Goal: Check status: Check status

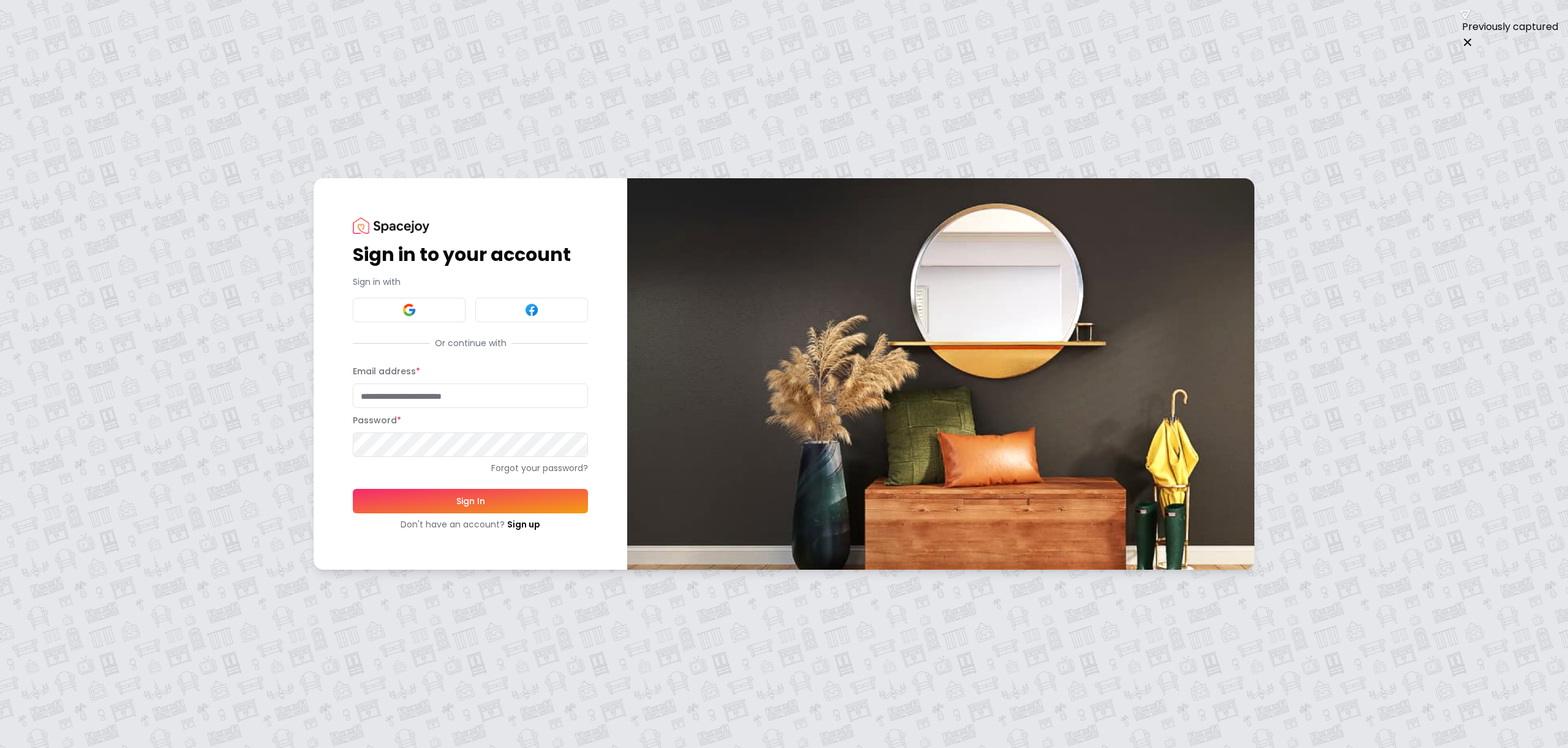
click at [568, 406] on input "Email address *" at bounding box center [470, 396] width 236 height 25
click at [507, 406] on input "Email address *" at bounding box center [470, 396] width 236 height 25
type input "**********"
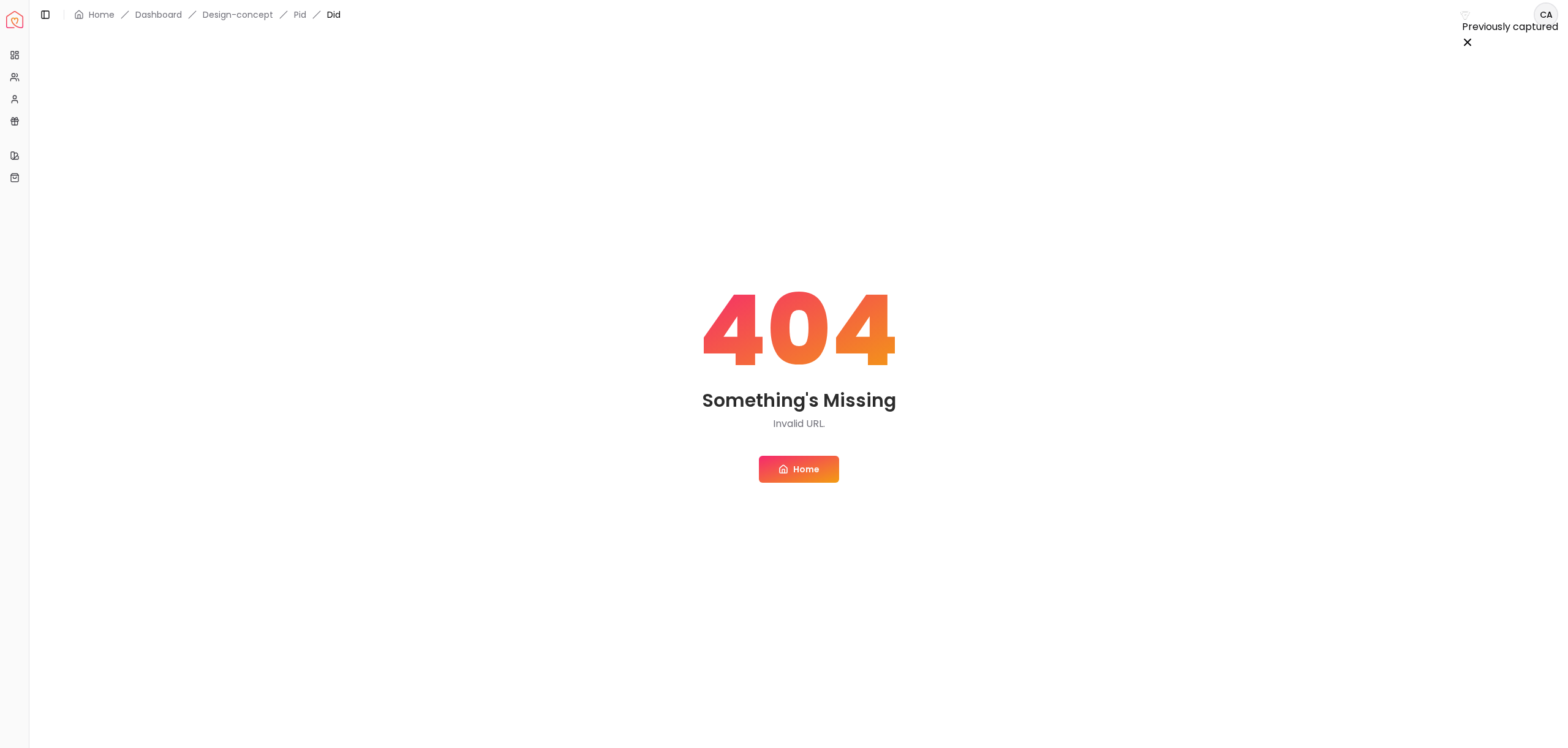
click at [798, 451] on div "404 Something's Missing Invalid URL. Home" at bounding box center [798, 382] width 1509 height 676
click at [788, 465] on icon at bounding box center [783, 469] width 10 height 10
click at [303, 19] on link "Pid" at bounding box center [300, 15] width 12 height 12
click at [228, 16] on link "Design-concept" at bounding box center [238, 15] width 70 height 12
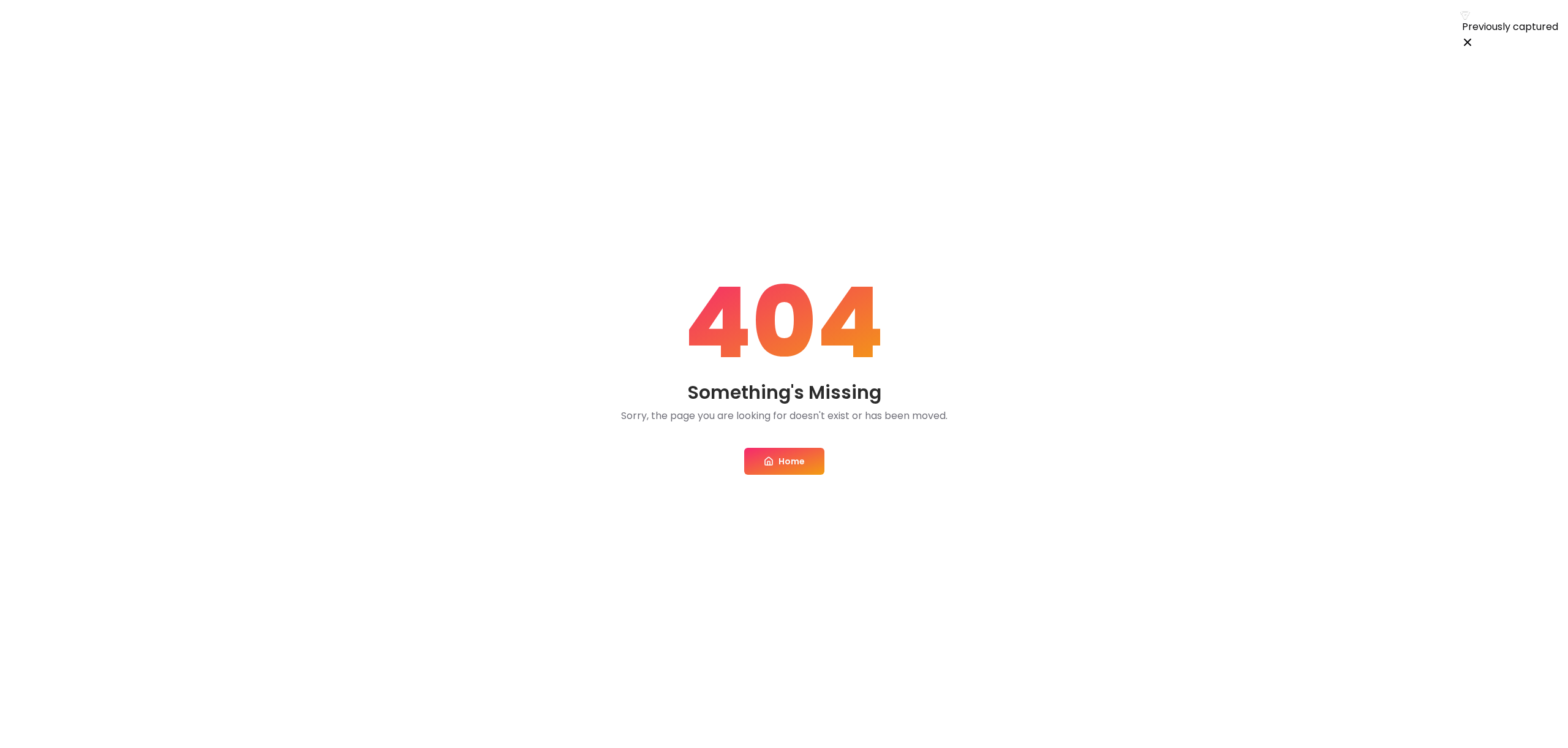
click at [826, 465] on div "404 Something's Missing Sorry, the page you are looking for doesn't exist or ha…" at bounding box center [784, 374] width 1568 height 748
click at [808, 466] on link "Home" at bounding box center [784, 461] width 81 height 27
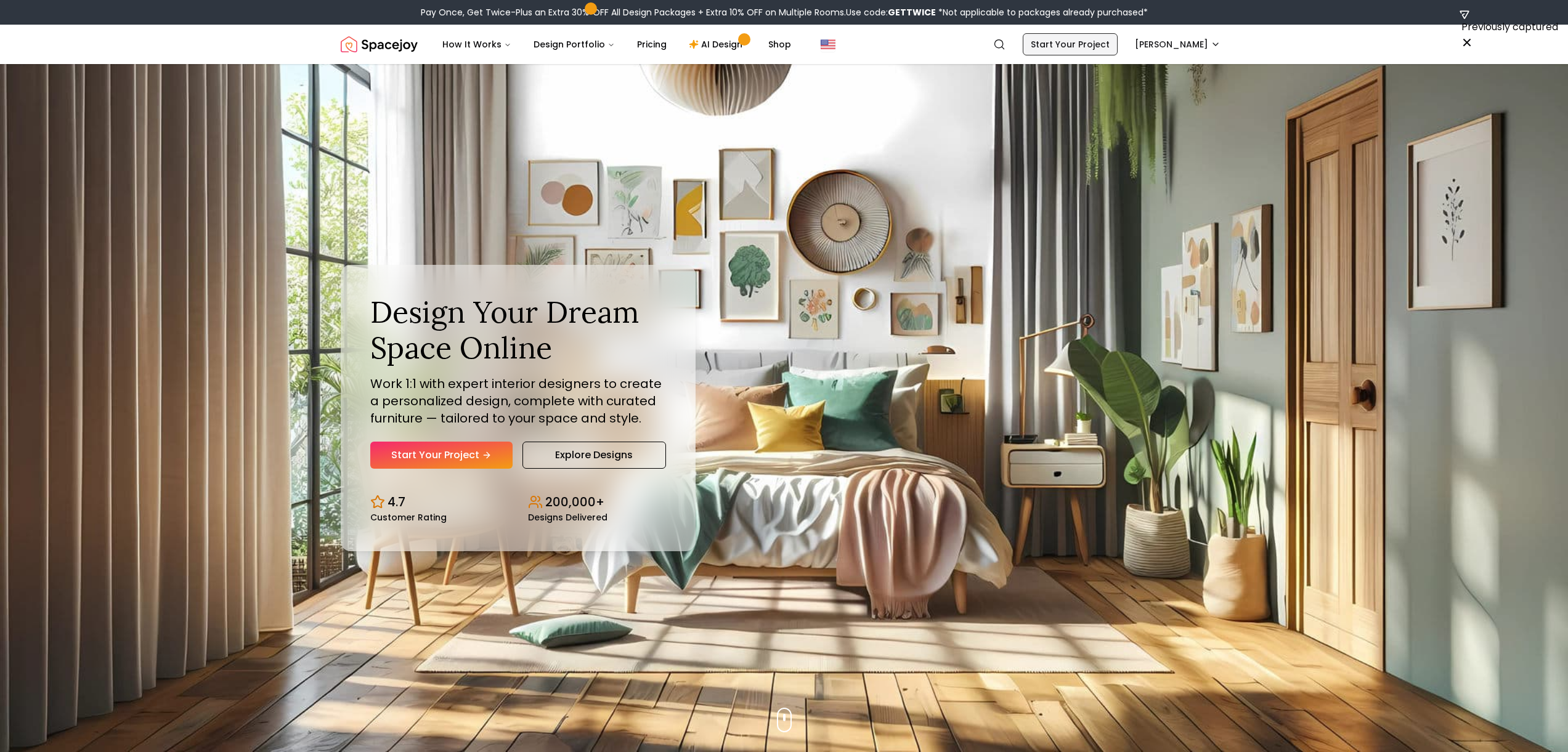
click at [1111, 41] on link "Start Your Project" at bounding box center [1070, 44] width 95 height 22
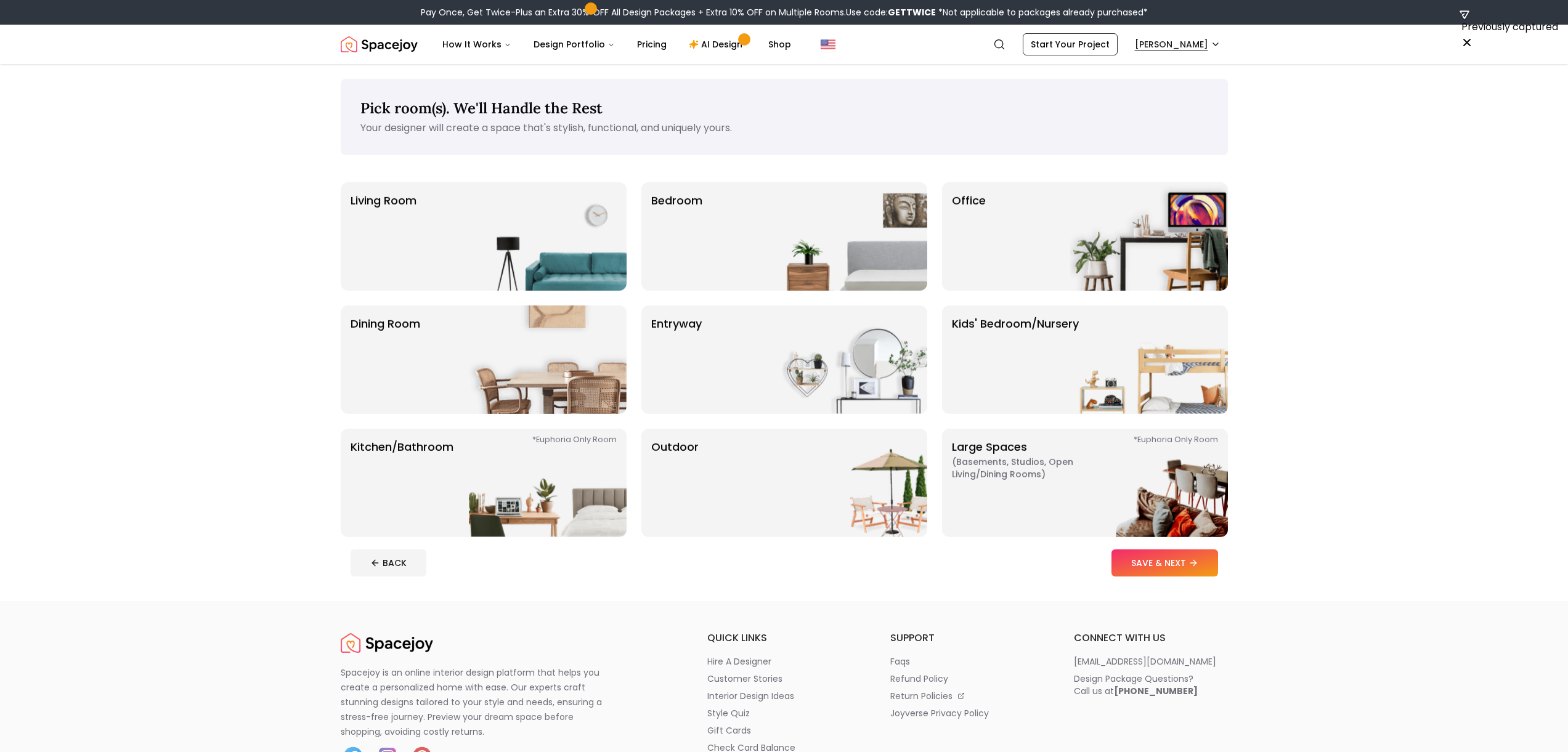
click at [1172, 46] on html "Pay Once, Get Twice-Plus an Extra 30% OFF All Design Packages + Extra 10% OFF o…" at bounding box center [784, 742] width 1568 height 1485
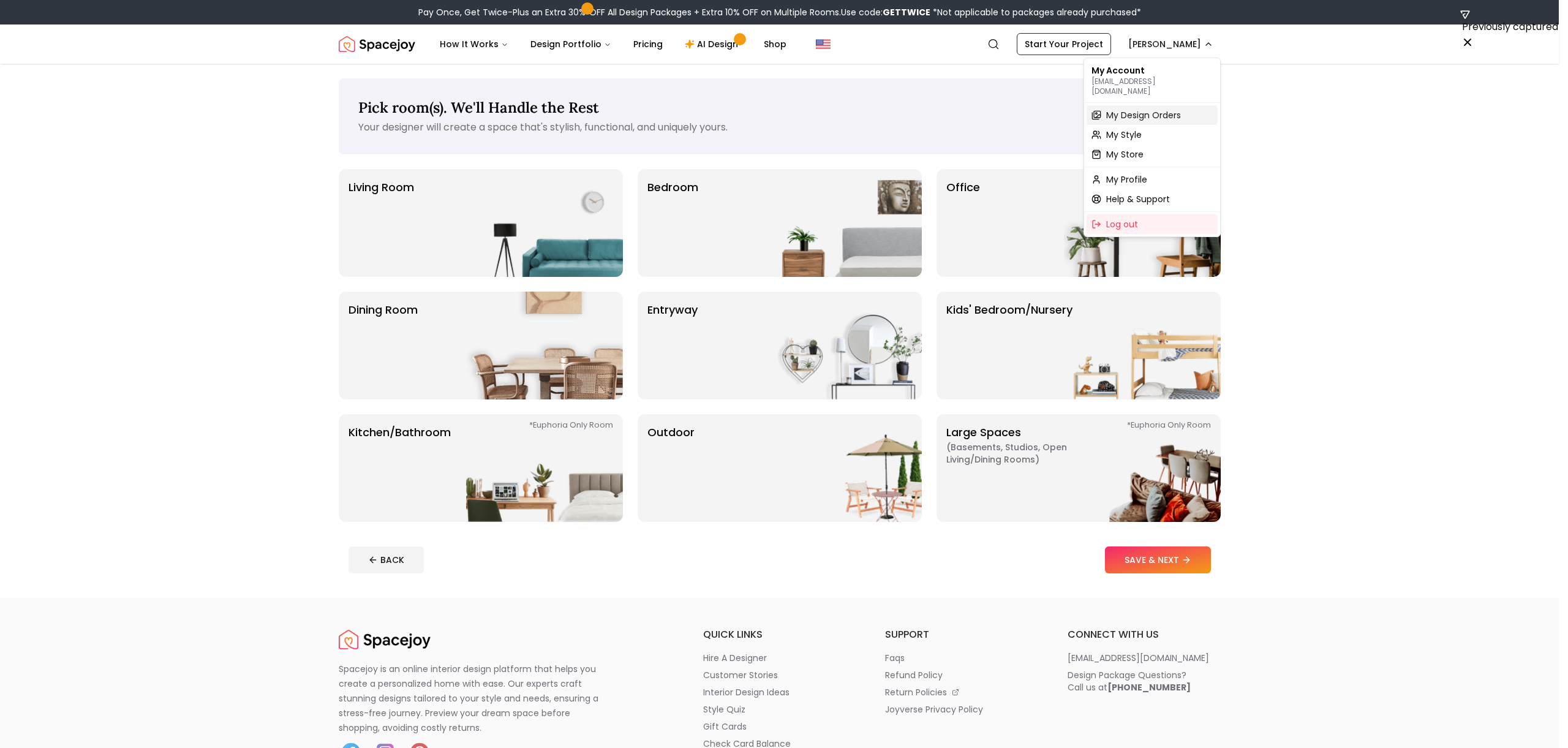
click at [1141, 109] on span "My Design Orders" at bounding box center [1143, 116] width 74 height 12
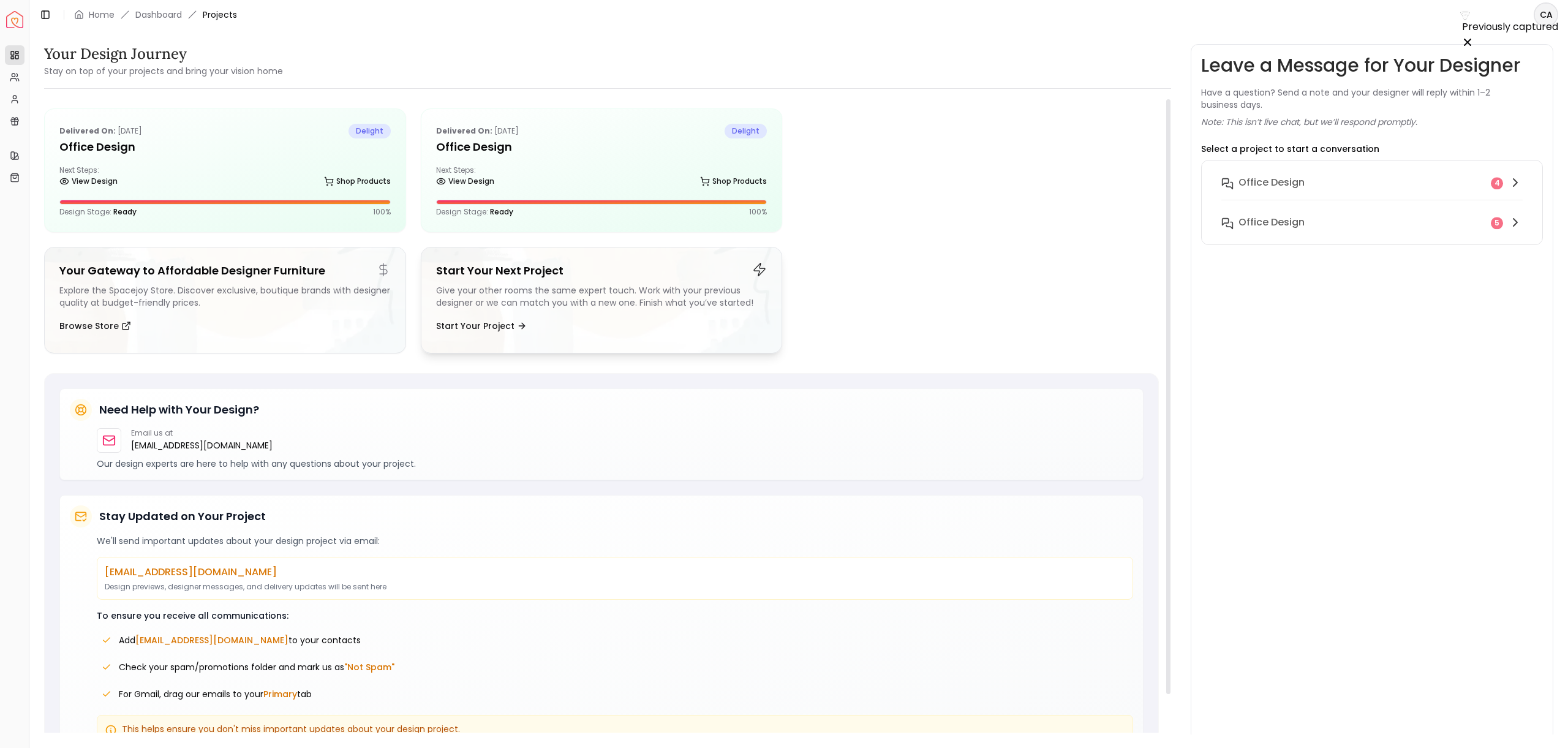
scroll to position [2, 0]
click at [360, 123] on span "delight" at bounding box center [369, 129] width 42 height 15
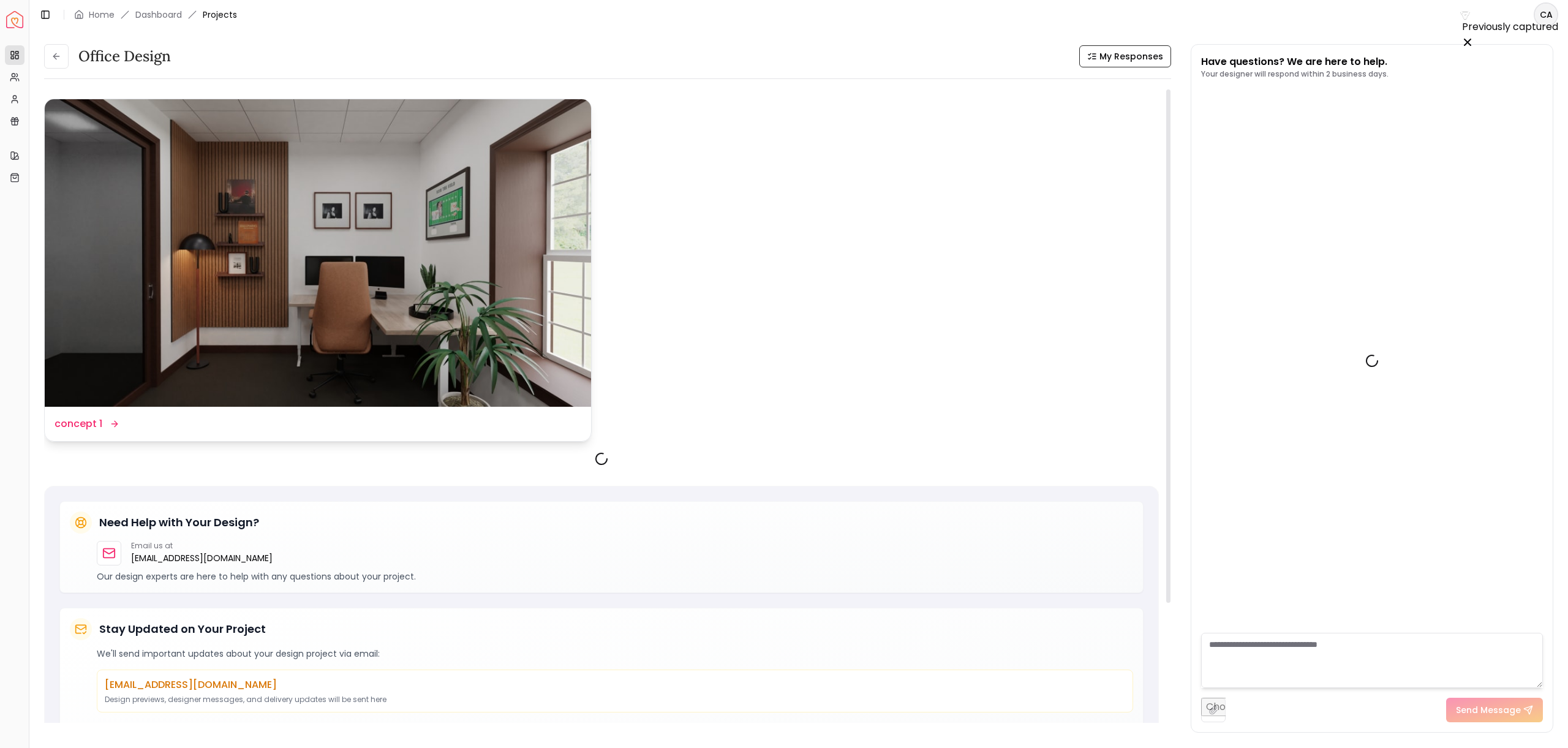
scroll to position [323, 0]
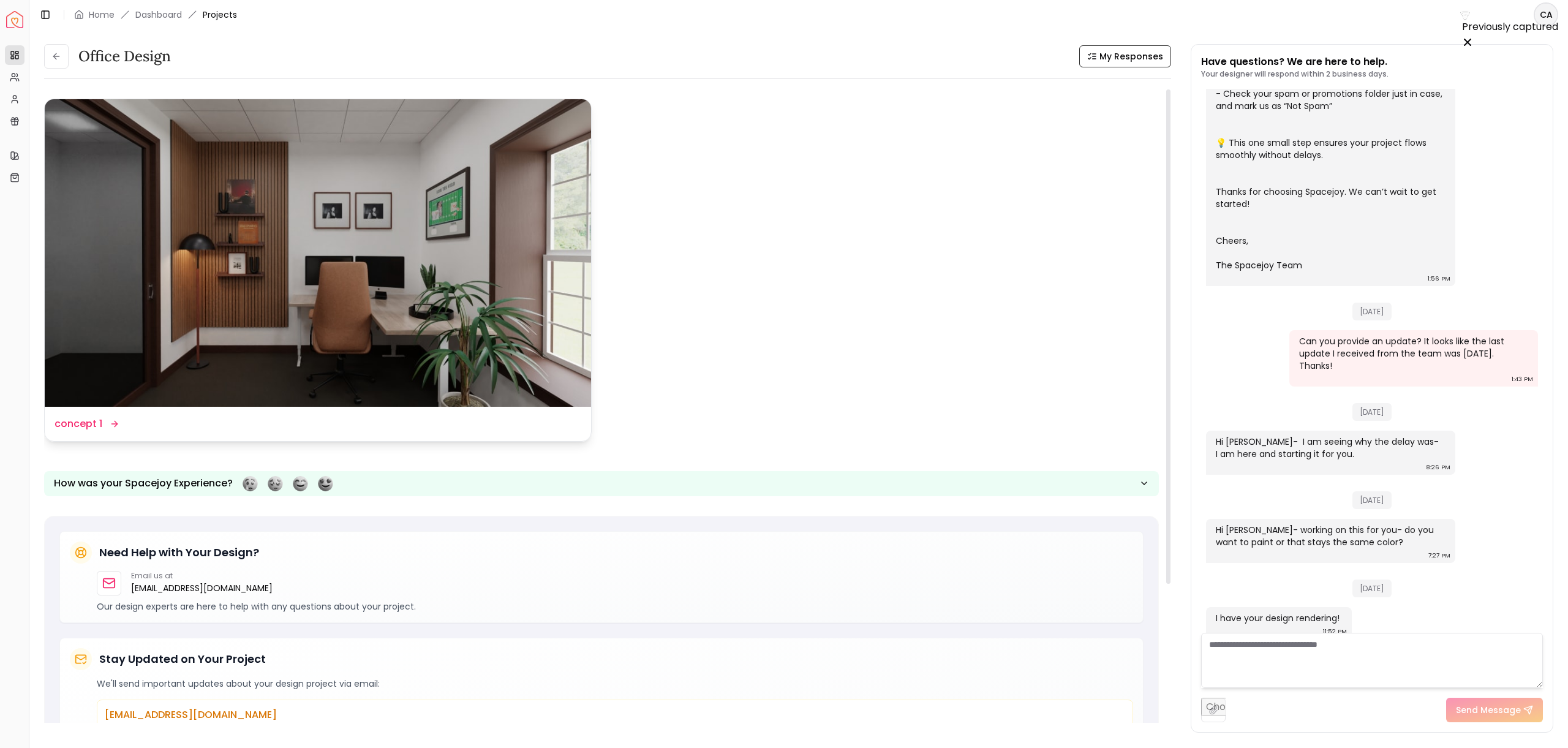
click at [286, 294] on img at bounding box center [318, 252] width 546 height 307
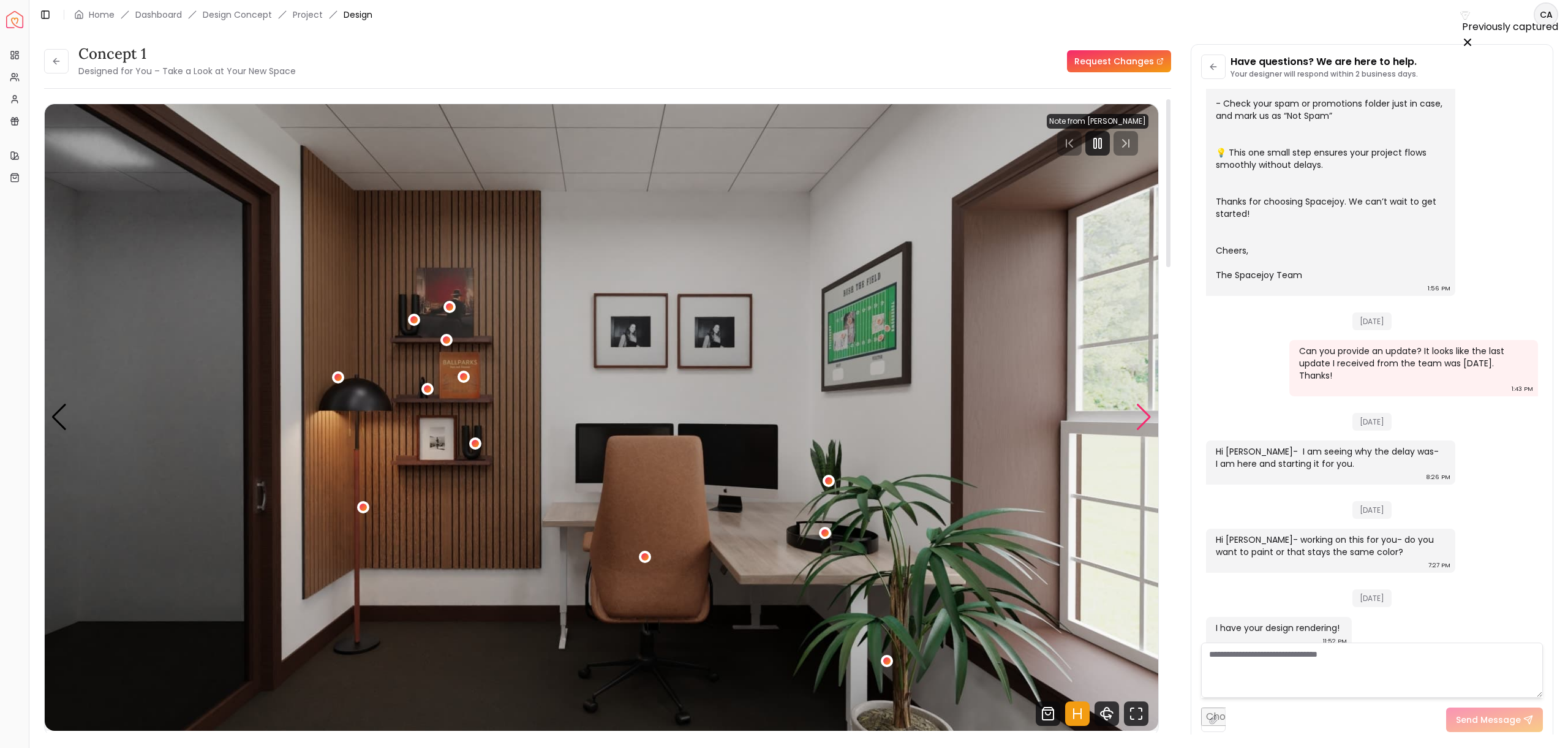
click at [1146, 422] on div "Next slide" at bounding box center [1143, 417] width 17 height 27
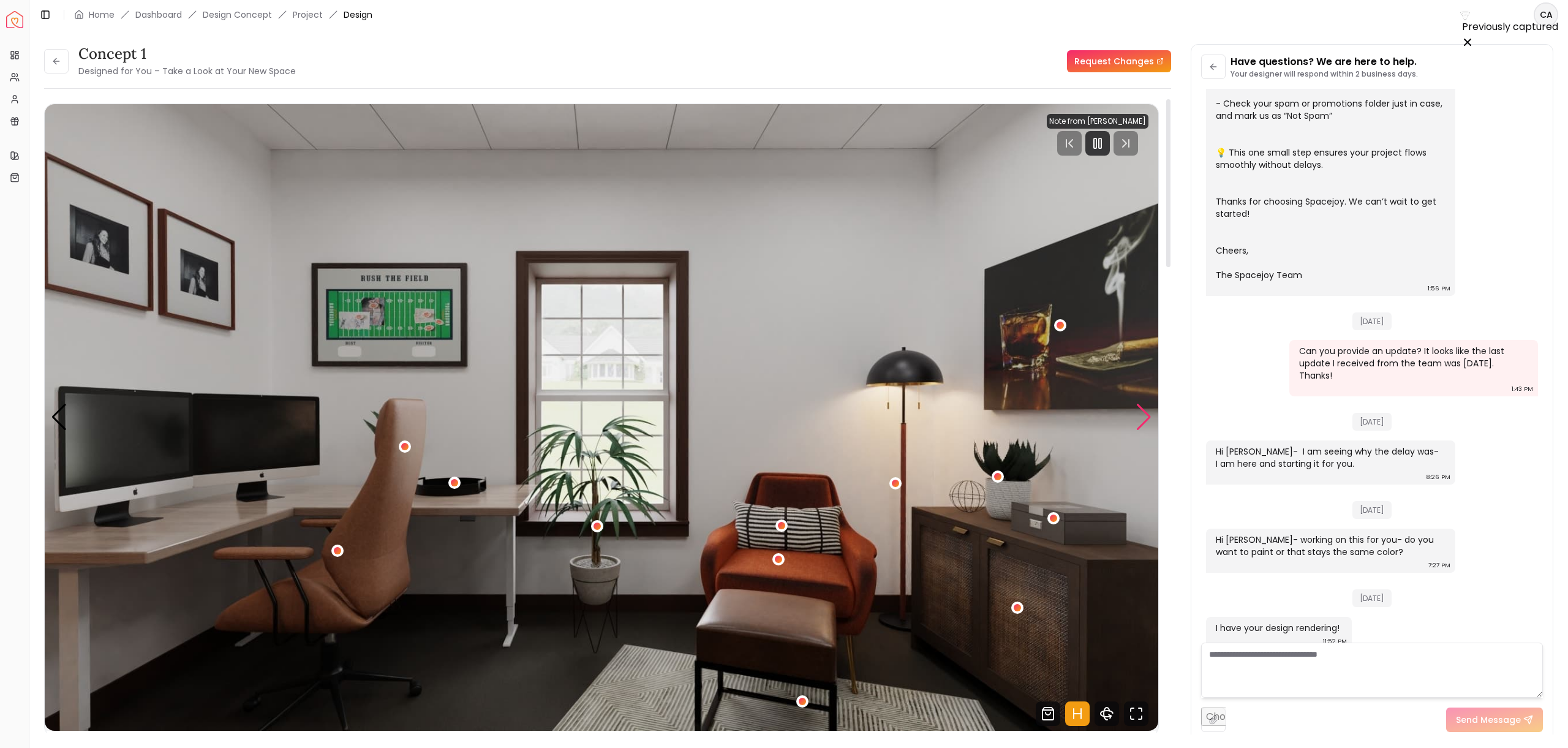
click at [1139, 413] on div "Next slide" at bounding box center [1143, 417] width 17 height 27
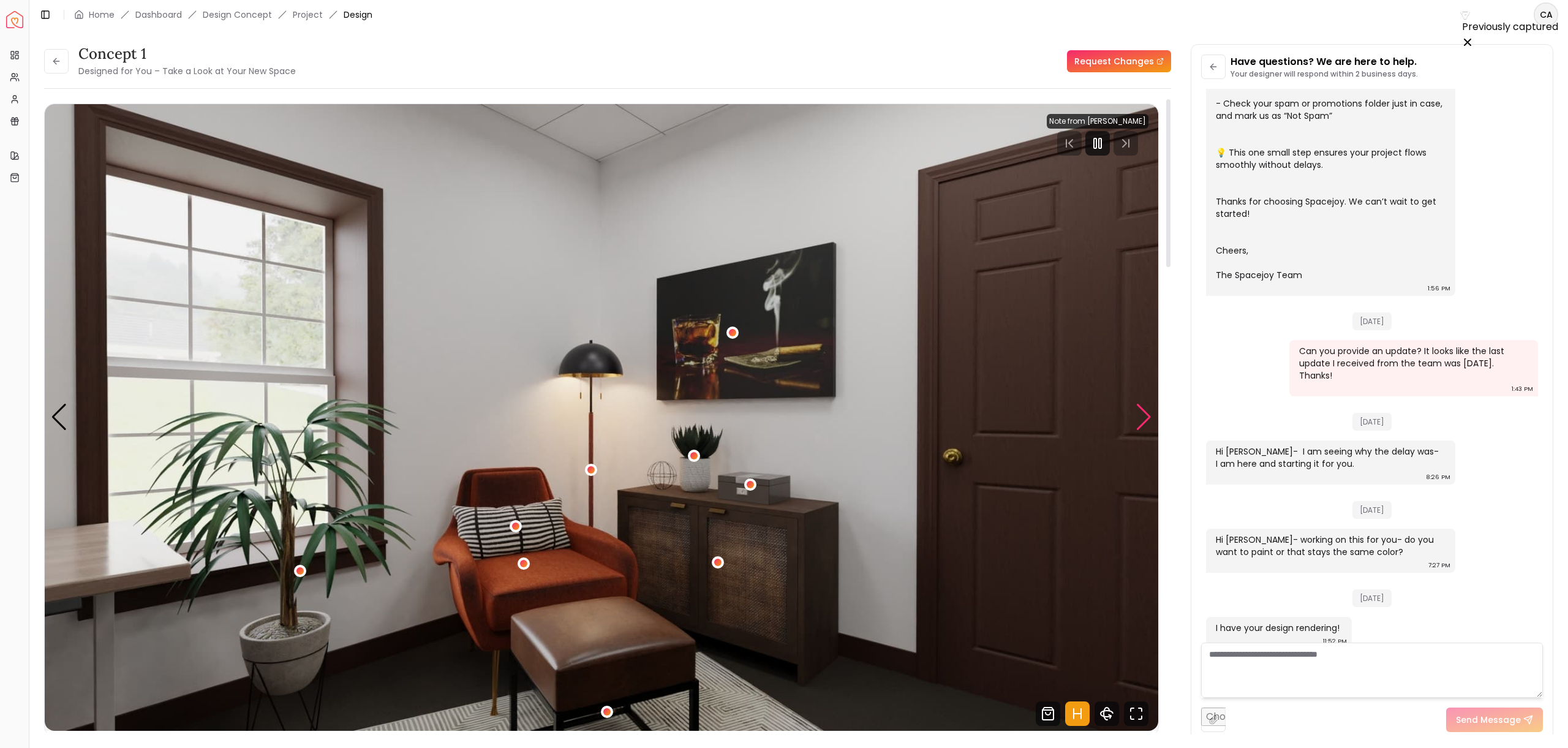
click at [1139, 413] on div "Next slide" at bounding box center [1143, 417] width 17 height 27
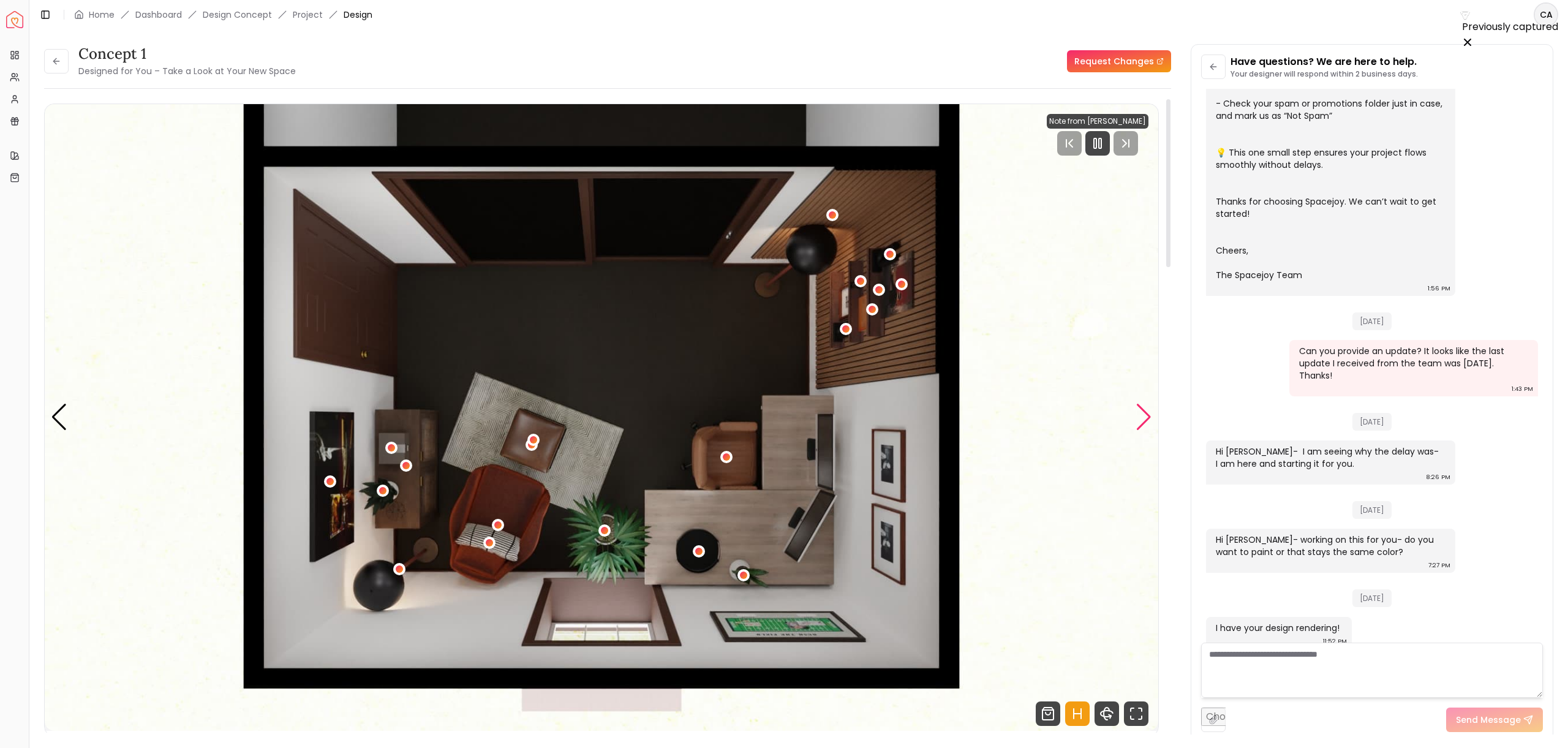
click at [1139, 411] on div "Next slide" at bounding box center [1143, 417] width 17 height 27
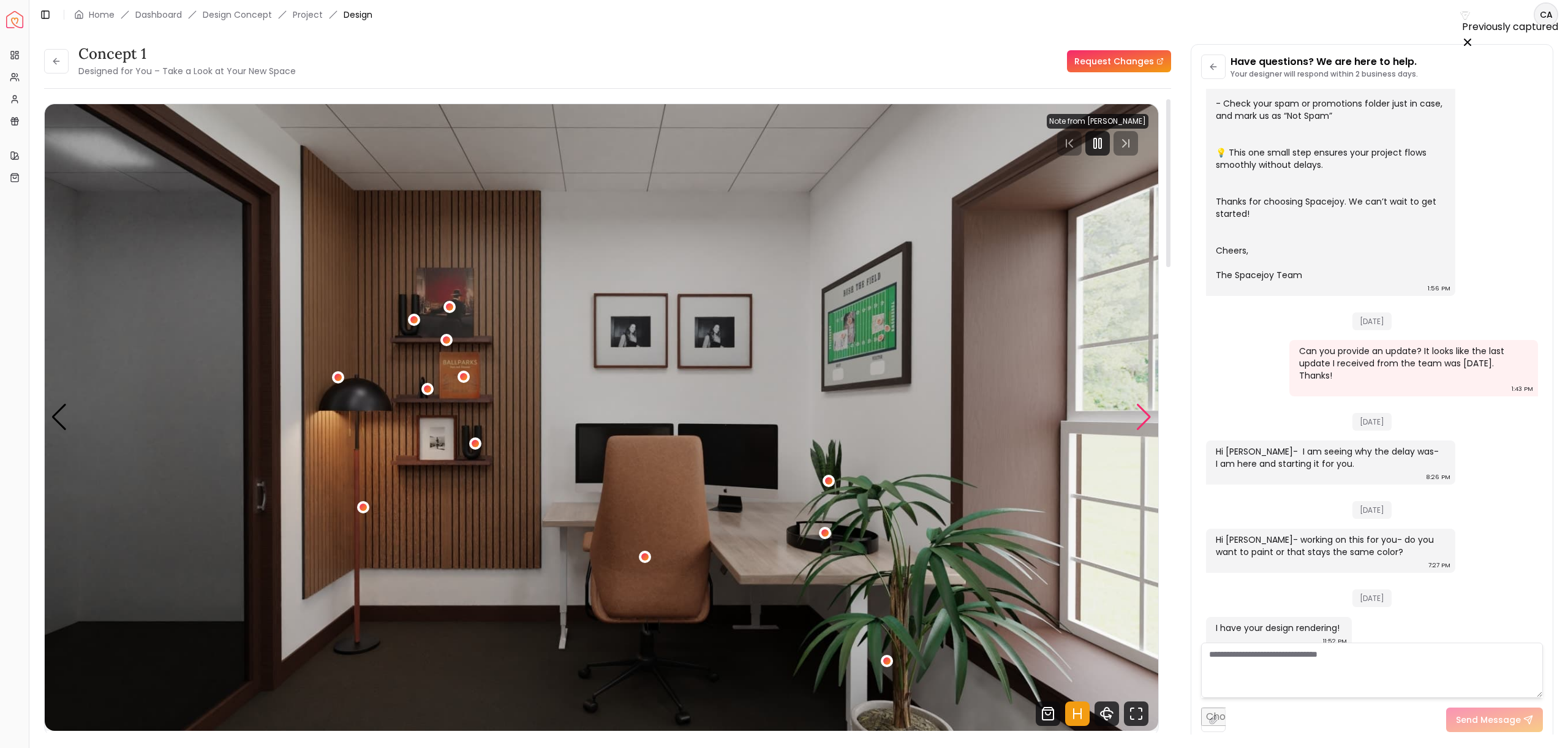
click at [1139, 411] on div "Next slide" at bounding box center [1143, 417] width 17 height 27
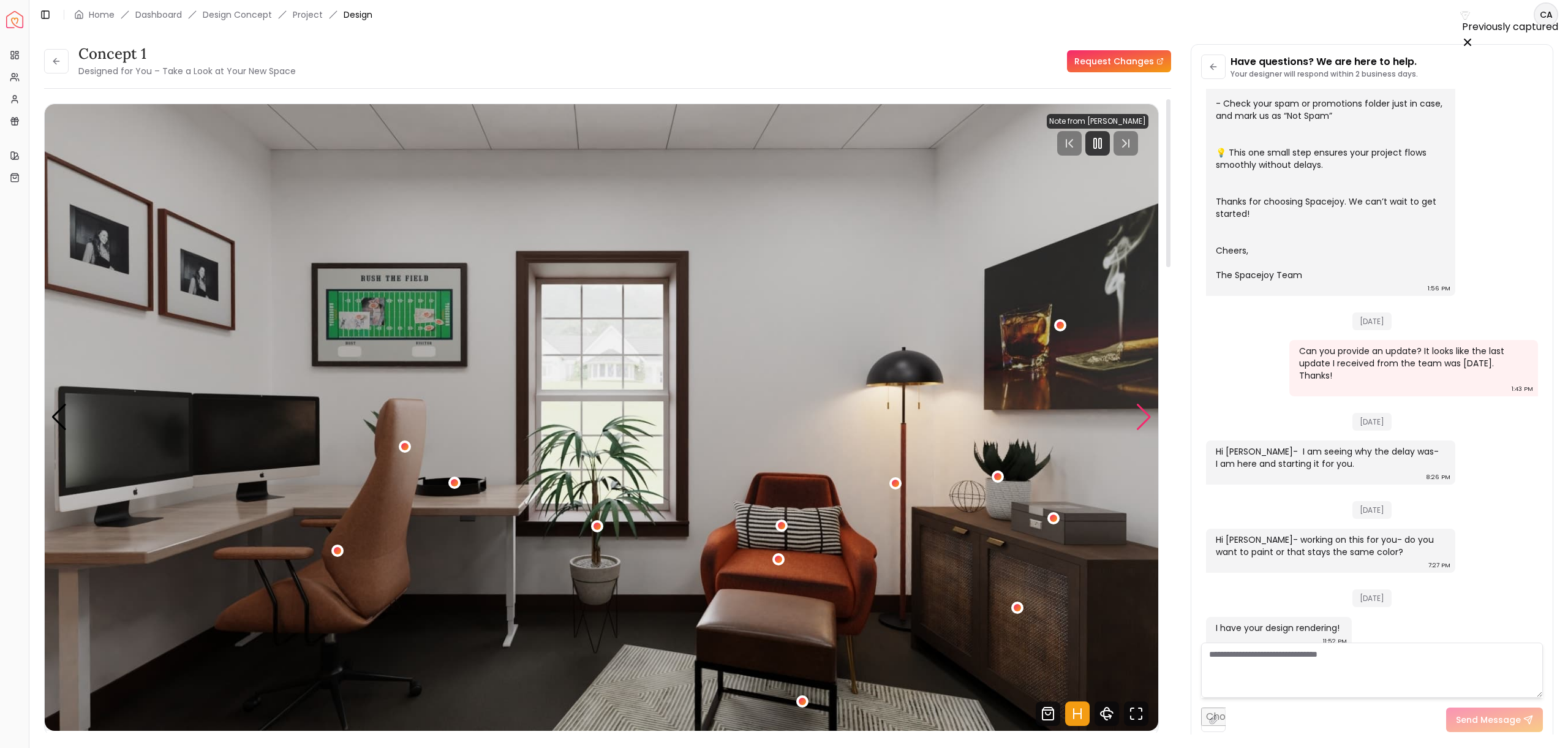
click at [1139, 411] on div "Next slide" at bounding box center [1143, 417] width 17 height 27
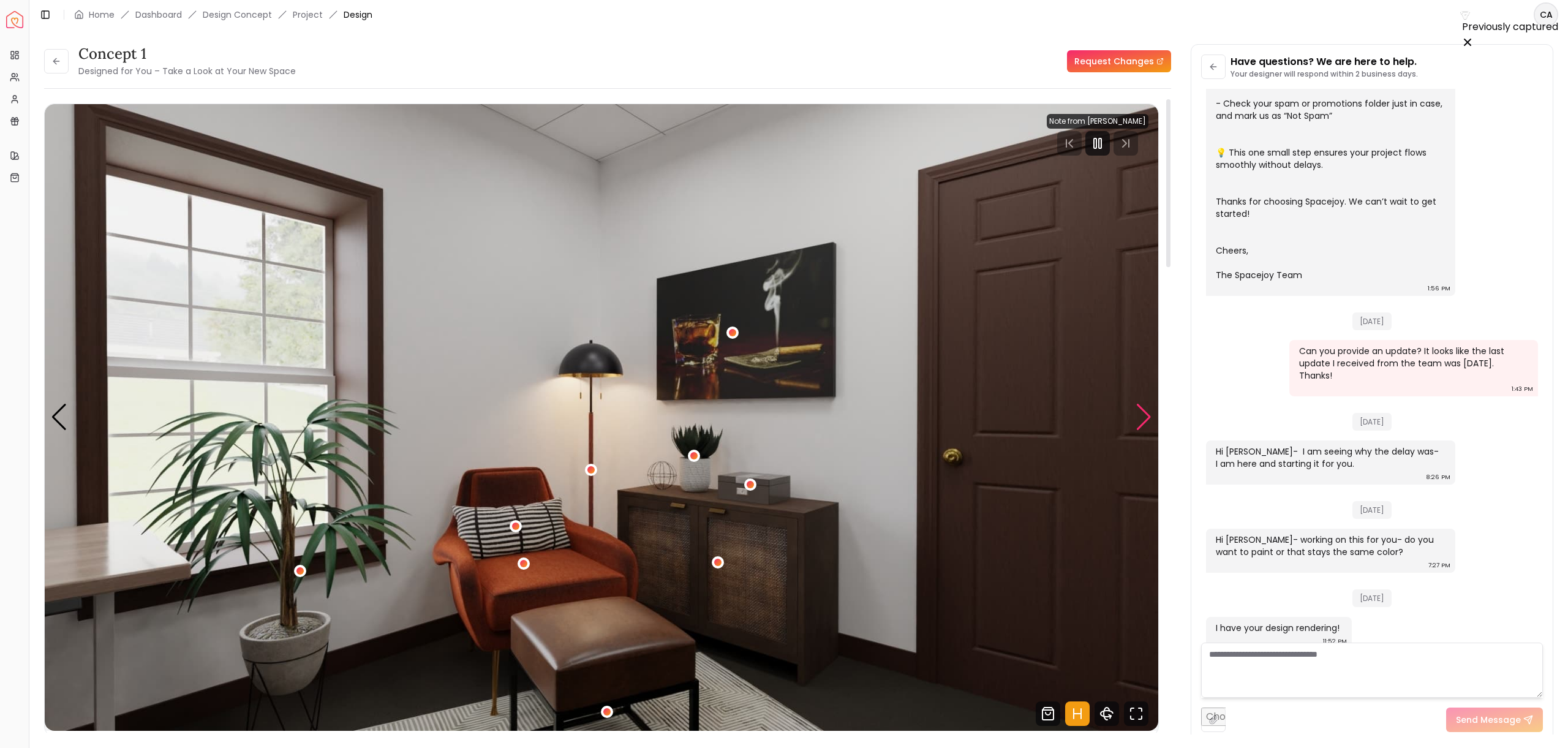
click at [1139, 411] on div "Next slide" at bounding box center [1143, 417] width 17 height 27
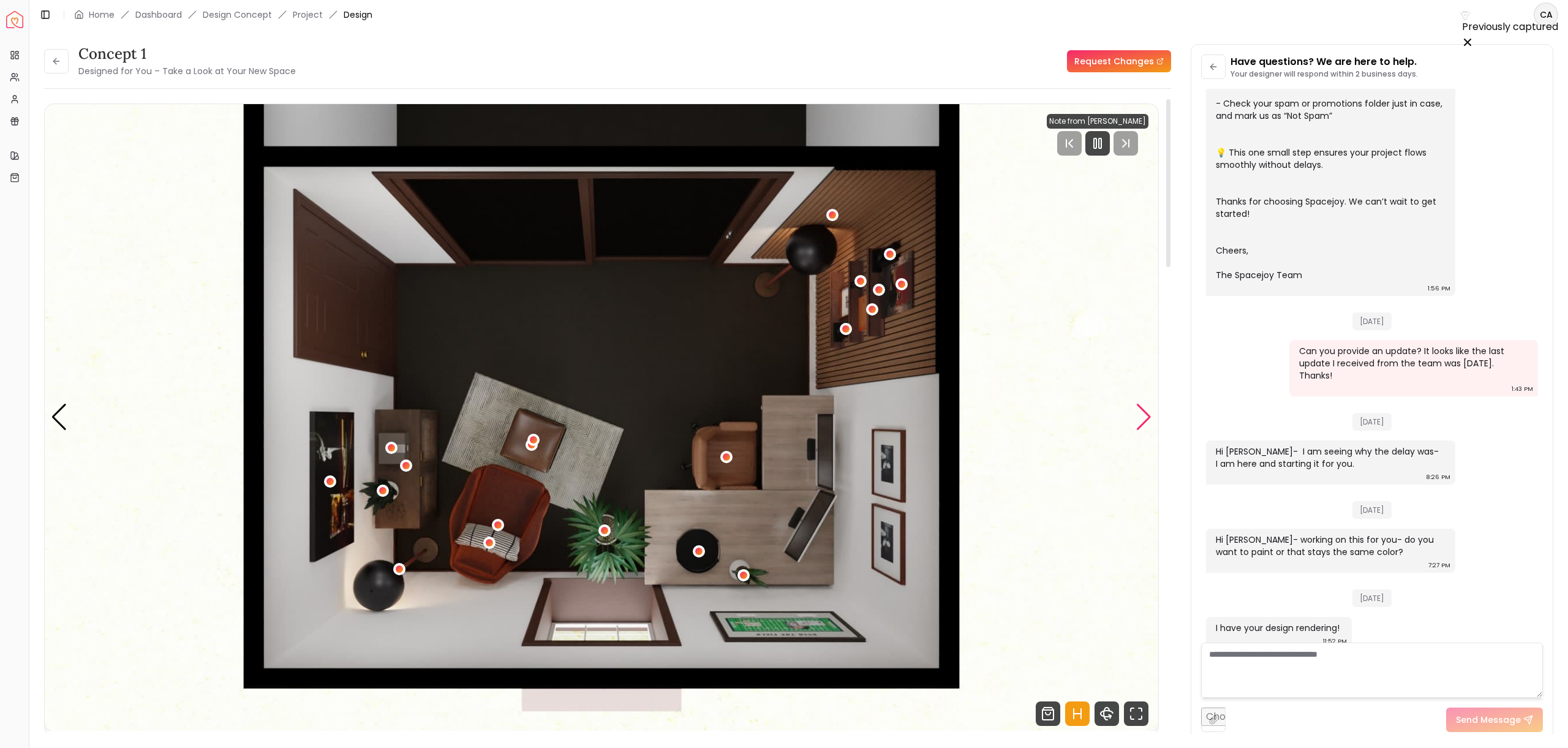
click at [1139, 411] on div "Next slide" at bounding box center [1143, 417] width 17 height 27
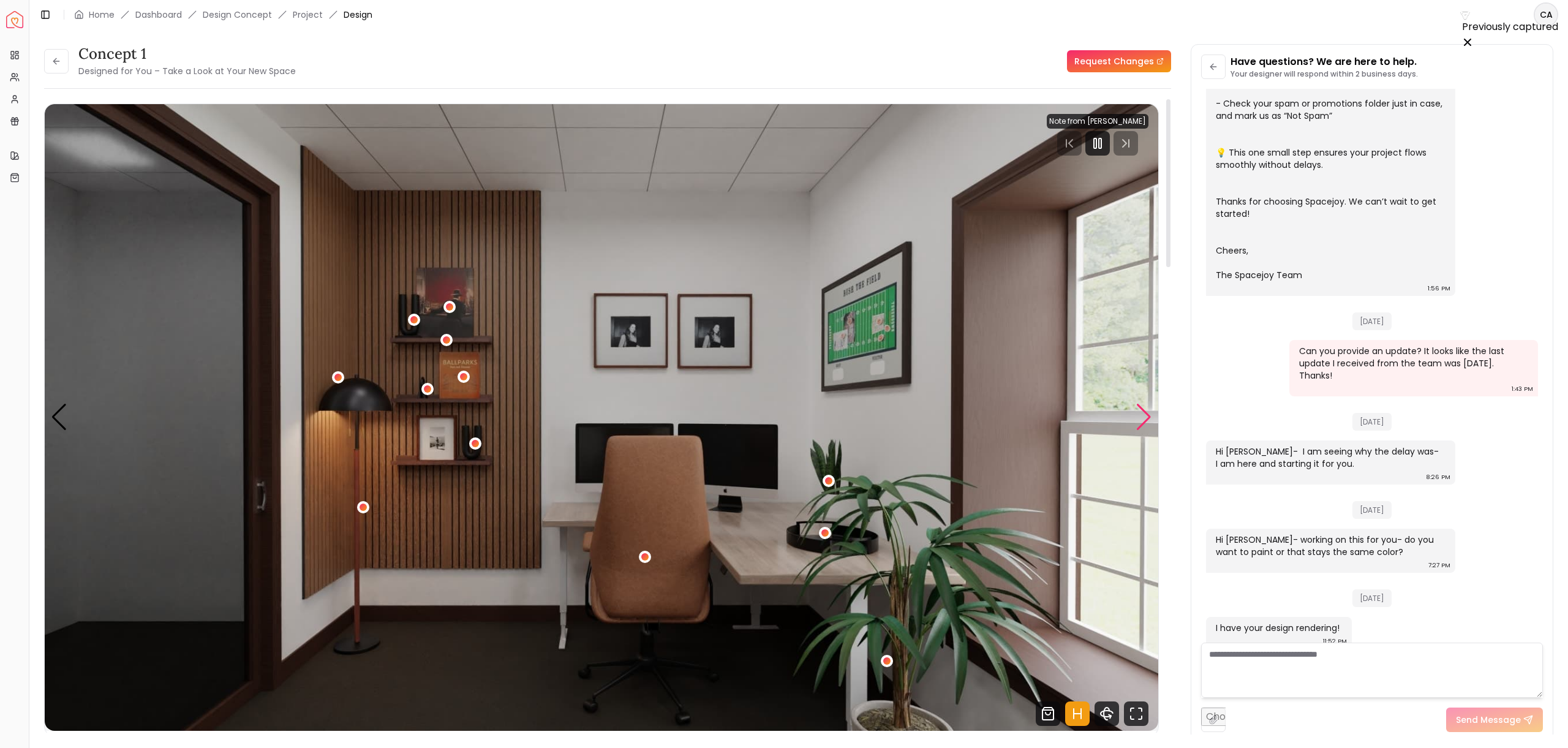
click at [1139, 411] on div "Next slide" at bounding box center [1143, 417] width 17 height 27
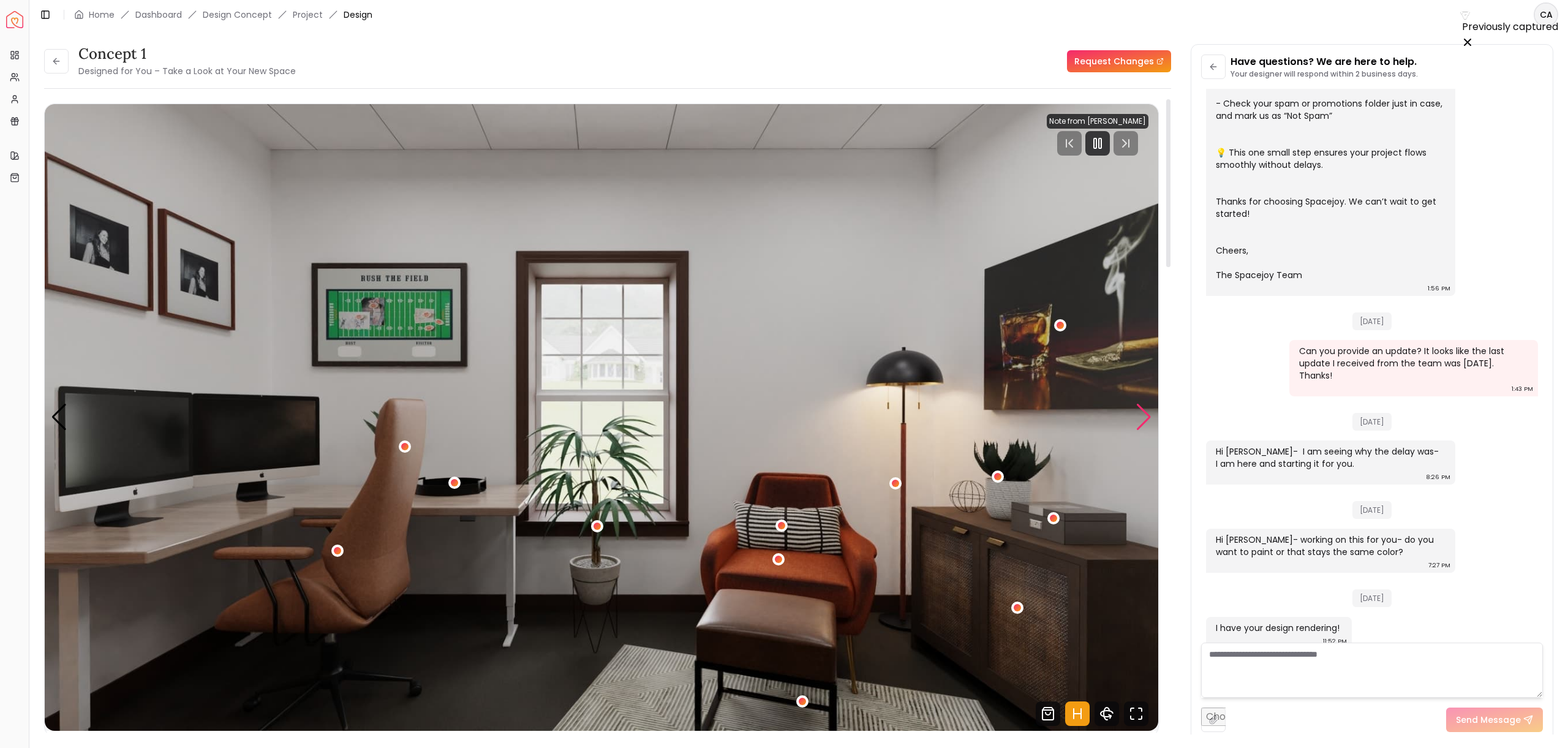
click at [1139, 414] on div "Next slide" at bounding box center [1143, 417] width 17 height 27
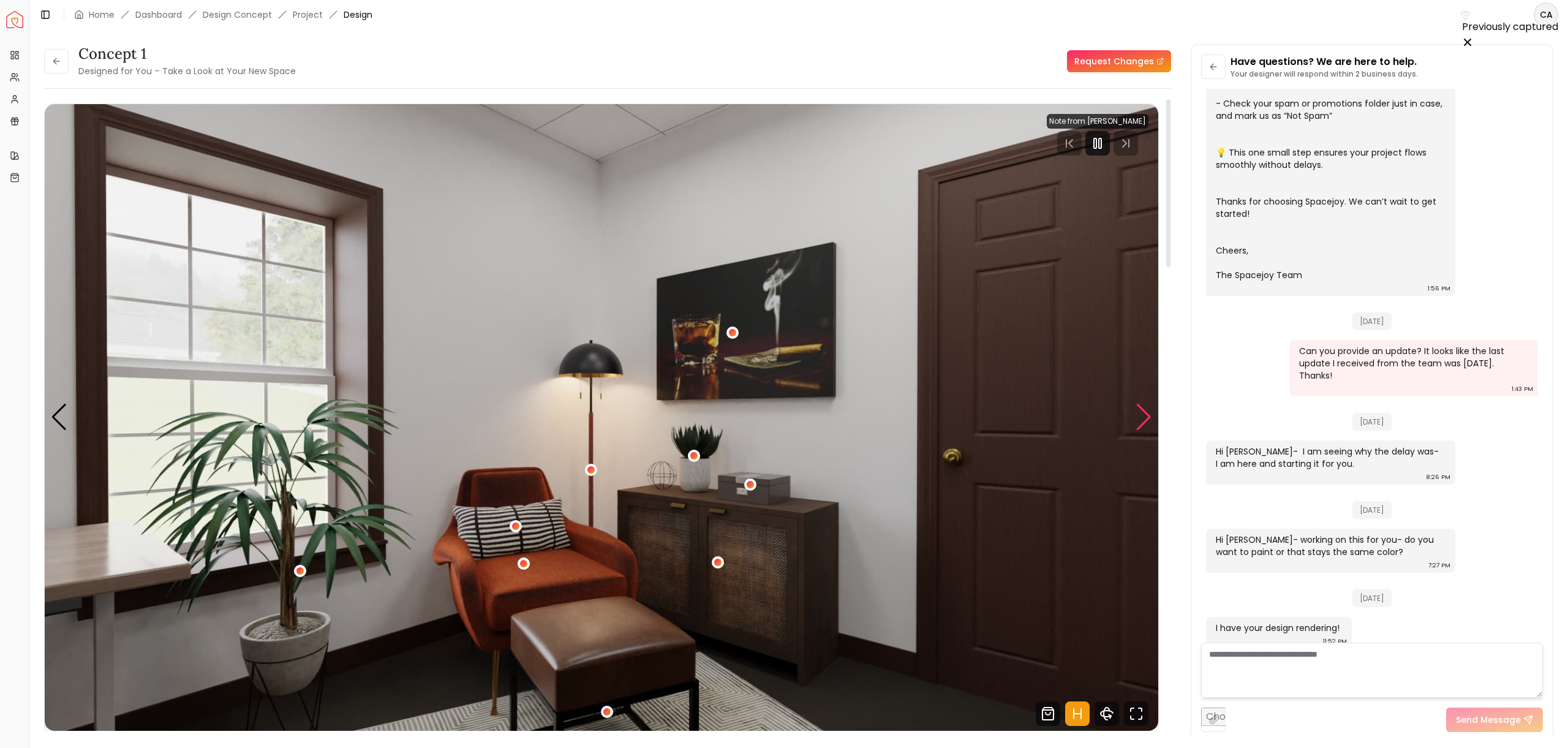
click at [1136, 425] on div "Next slide" at bounding box center [1143, 417] width 17 height 27
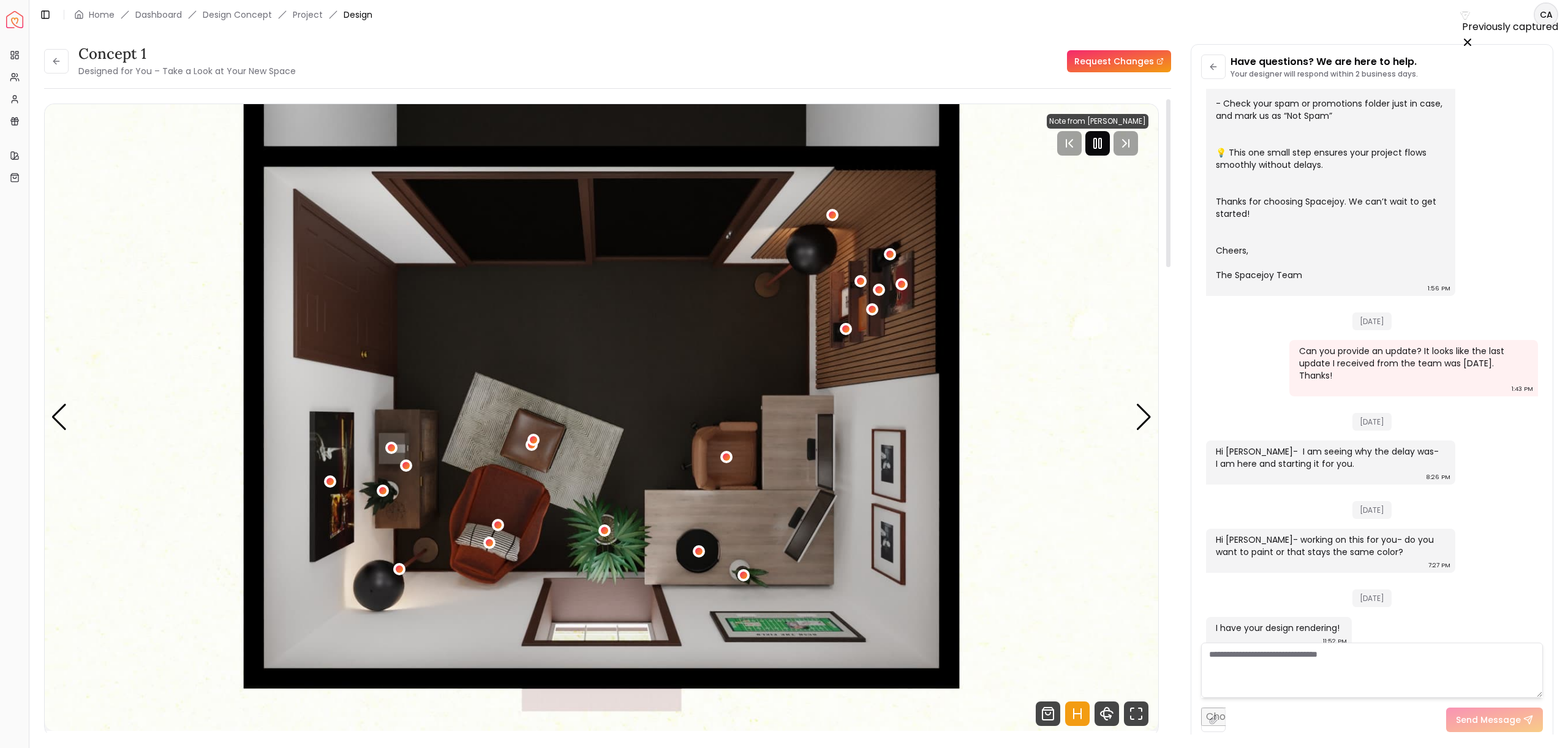
click at [1099, 152] on div at bounding box center [1098, 144] width 25 height 25
